Goal: Task Accomplishment & Management: Complete application form

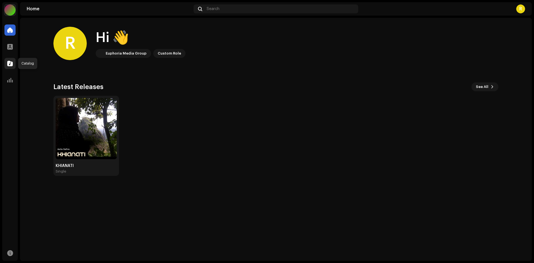
click at [11, 64] on span at bounding box center [10, 63] width 6 height 4
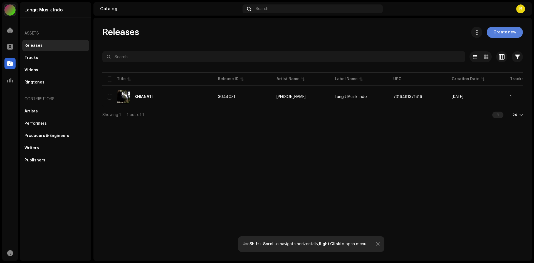
click at [497, 31] on span "Create new" at bounding box center [505, 32] width 23 height 11
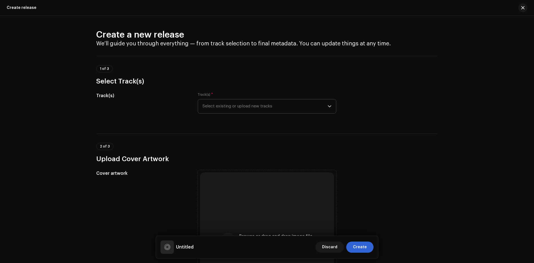
click at [238, 109] on span "Select existing or upload new tracks" at bounding box center [265, 106] width 125 height 14
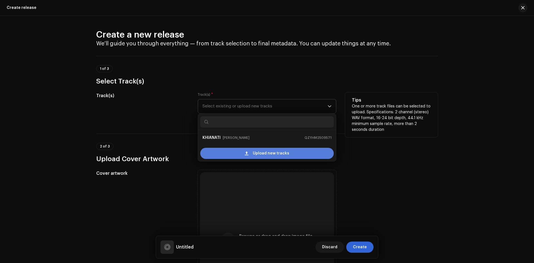
click at [247, 153] on span at bounding box center [247, 153] width 4 height 4
